Goal: Task Accomplishment & Management: Use online tool/utility

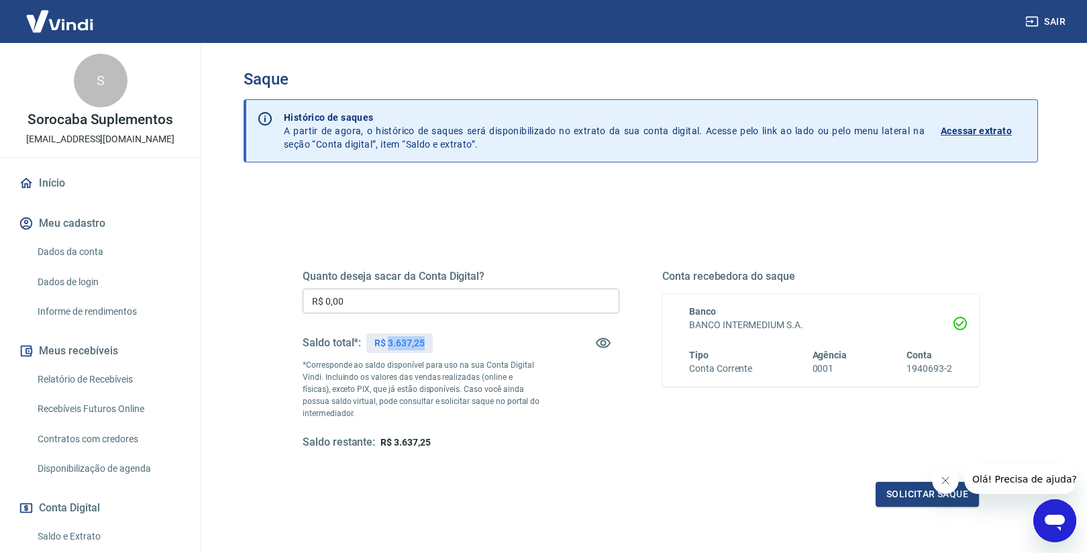
drag, startPoint x: 389, startPoint y: 344, endPoint x: 430, endPoint y: 345, distance: 41.6
click at [430, 345] on div "R$ 3.637,25" at bounding box center [399, 343] width 66 height 19
copy p "3.637,25"
click at [375, 302] on input "R$ 0,00" at bounding box center [461, 301] width 317 height 25
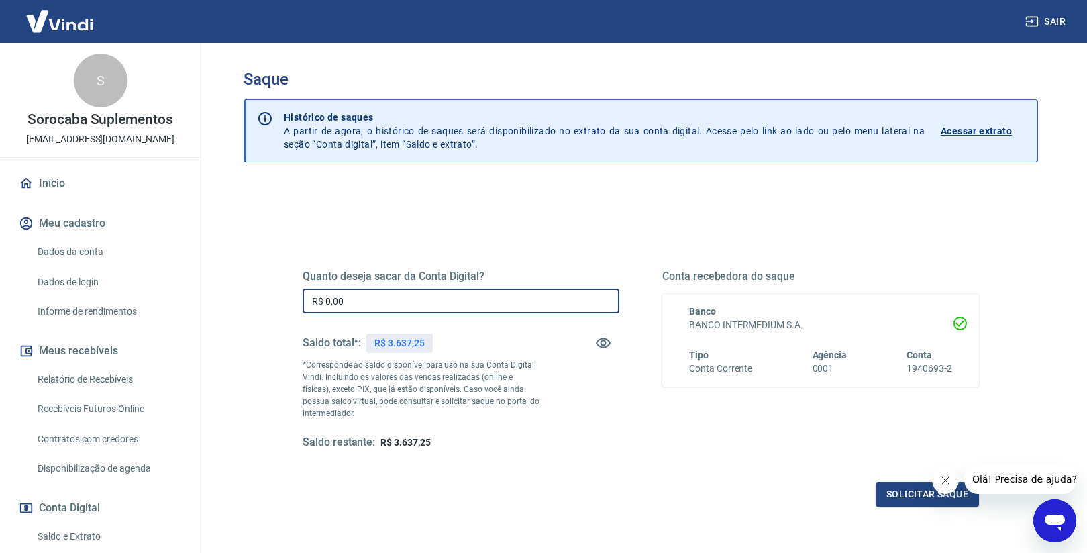
paste input "3.637,25"
type input "R$ 3.637,25"
click at [917, 491] on button "Solicitar saque" at bounding box center [927, 494] width 103 height 25
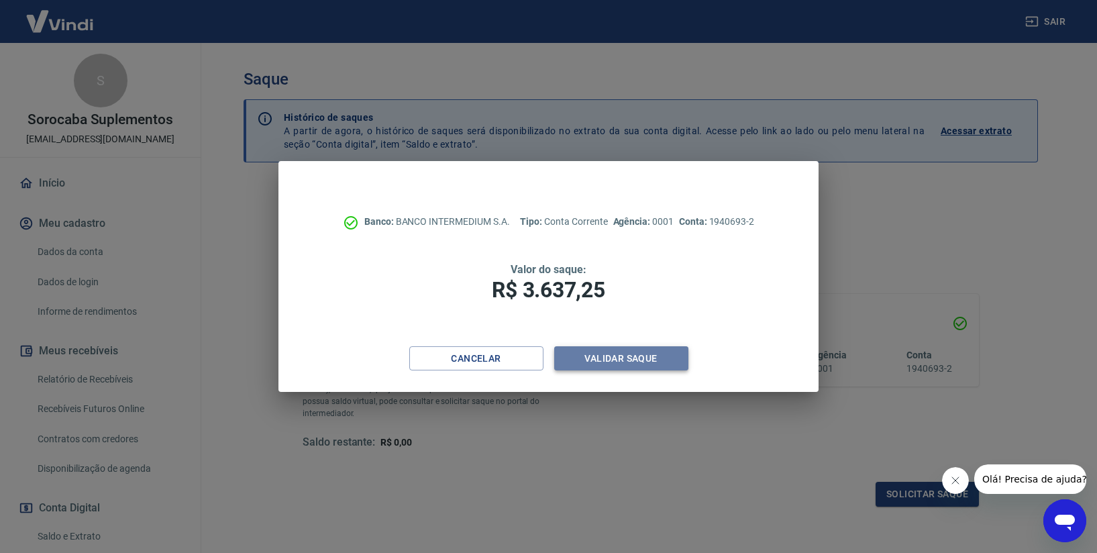
click at [672, 364] on button "Validar saque" at bounding box center [621, 358] width 134 height 25
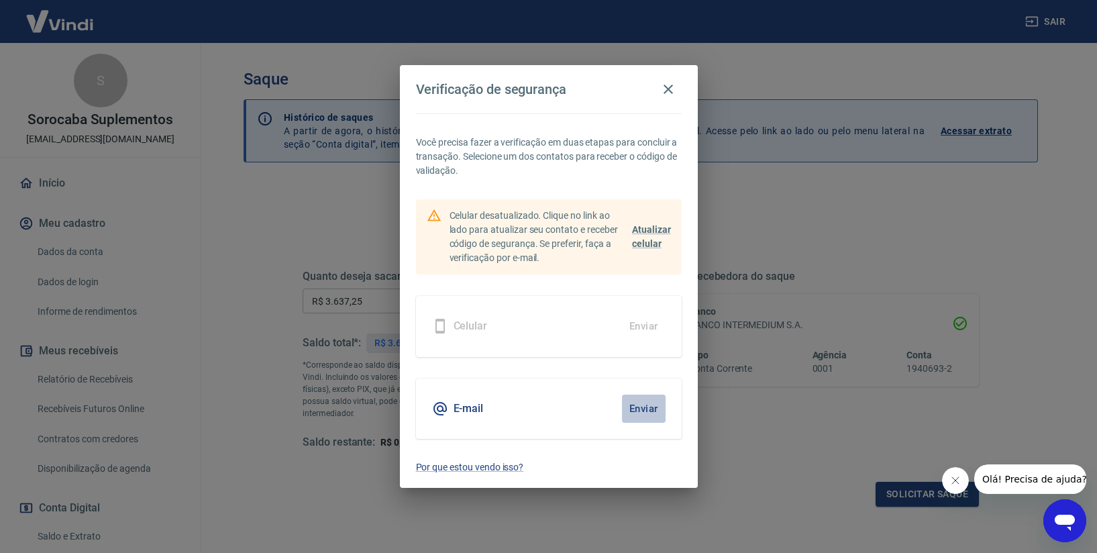
click at [650, 409] on button "Enviar" at bounding box center [644, 409] width 44 height 28
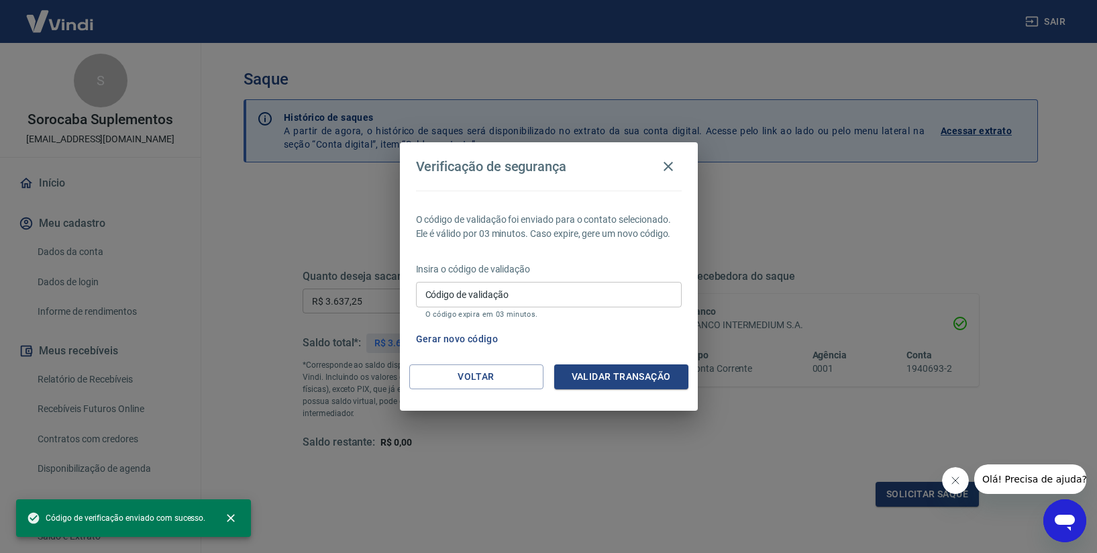
click at [577, 294] on input "Código de validação" at bounding box center [549, 294] width 266 height 25
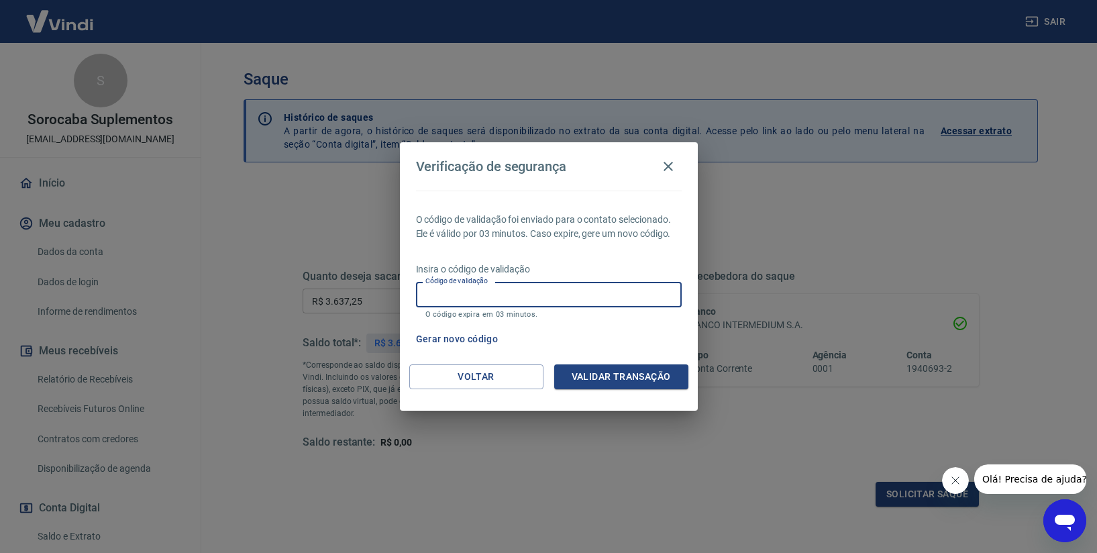
paste input "258523"
type input "258523"
click at [619, 380] on button "Validar transação" at bounding box center [621, 376] width 134 height 25
